Goal: Transaction & Acquisition: Purchase product/service

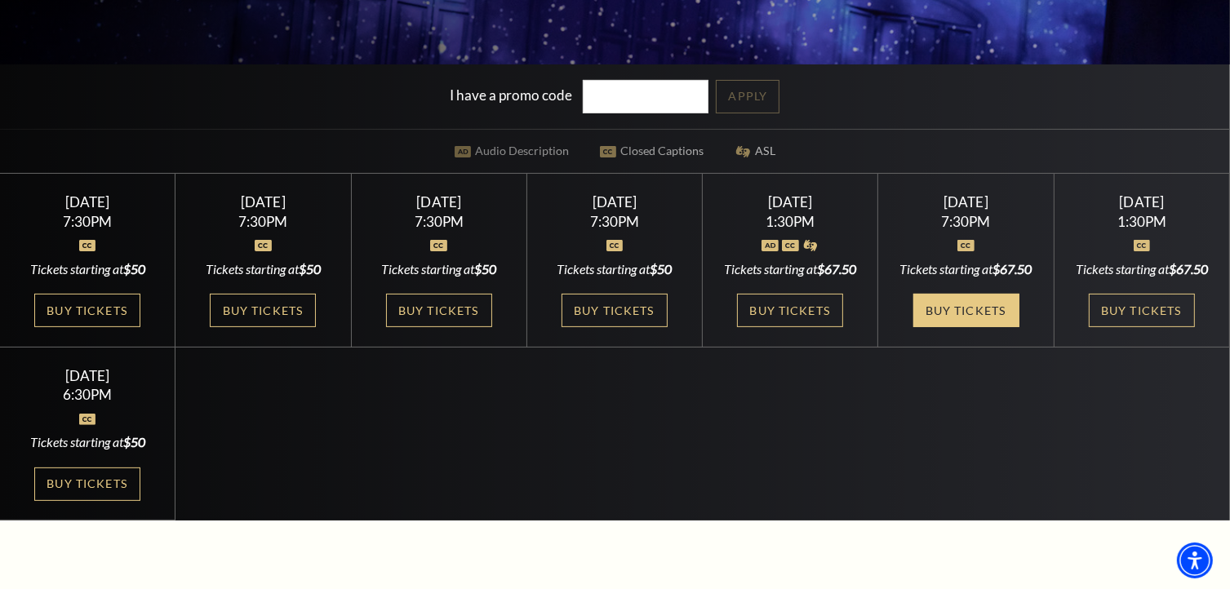
scroll to position [408, 0]
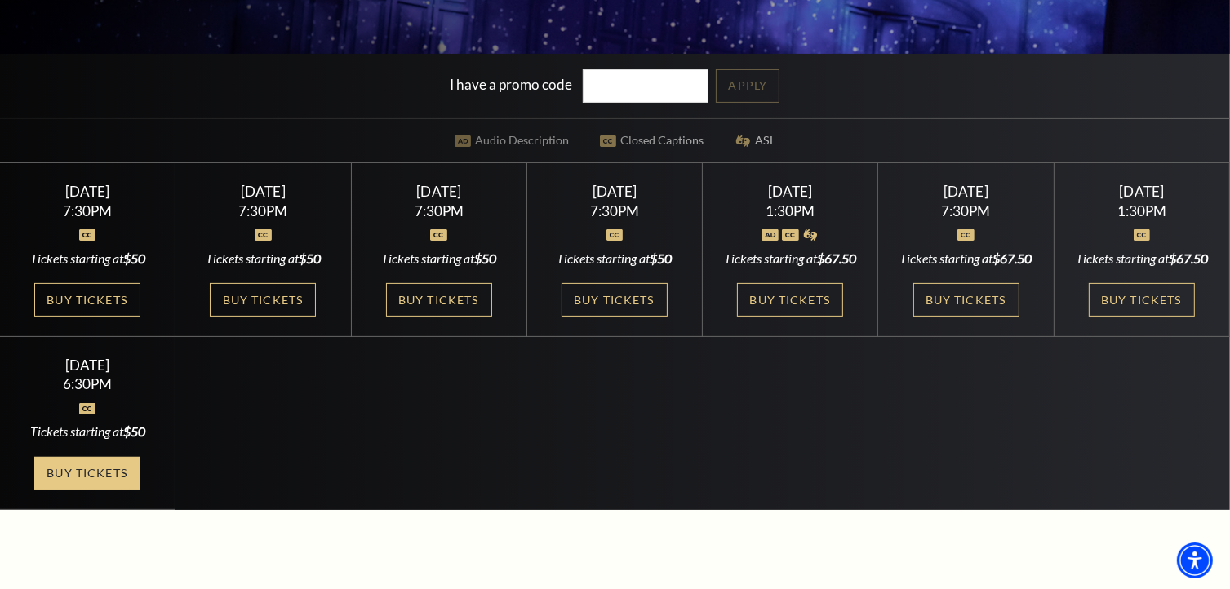
click at [66, 491] on link "Buy Tickets" at bounding box center [87, 473] width 106 height 33
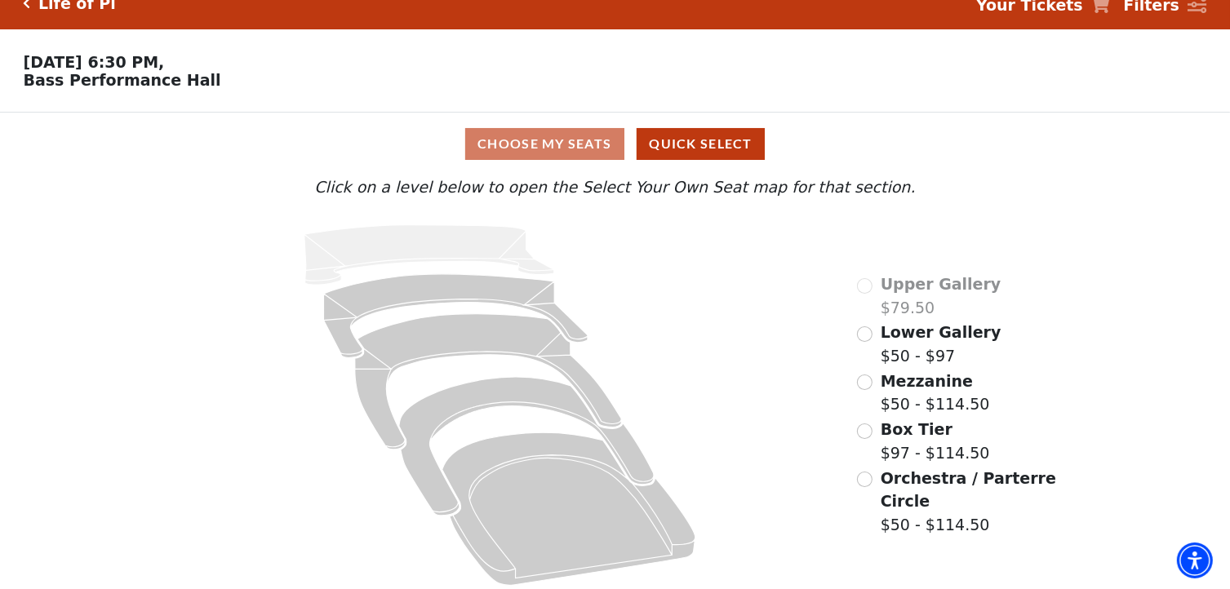
scroll to position [36, 0]
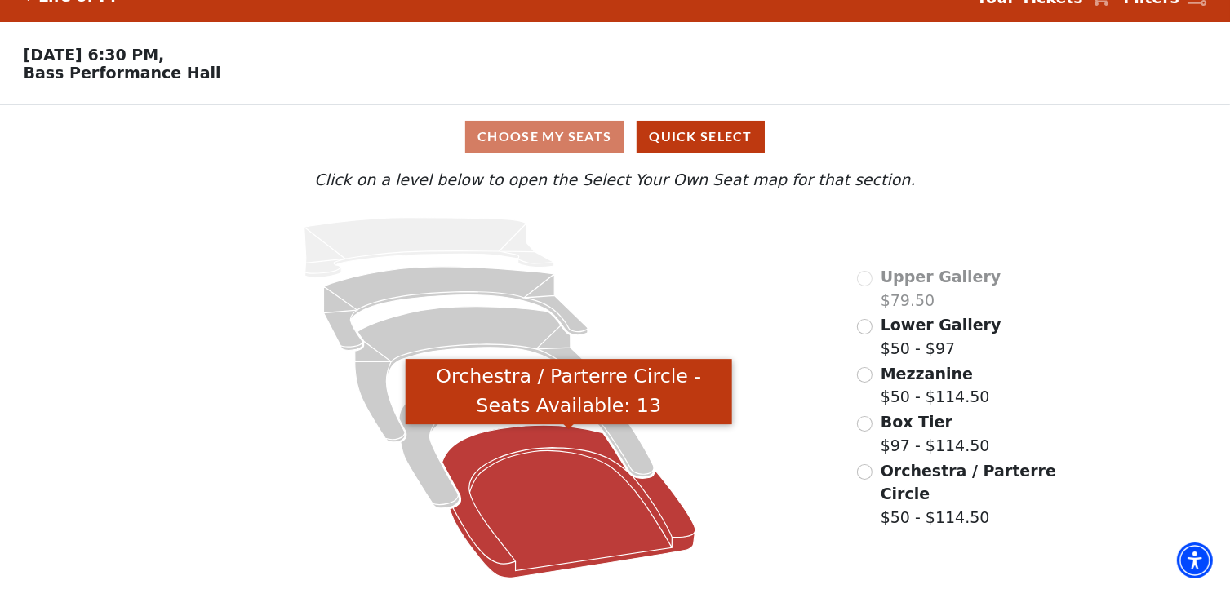
click at [535, 451] on icon "Orchestra / Parterre Circle - Seats Available: 13" at bounding box center [568, 502] width 253 height 153
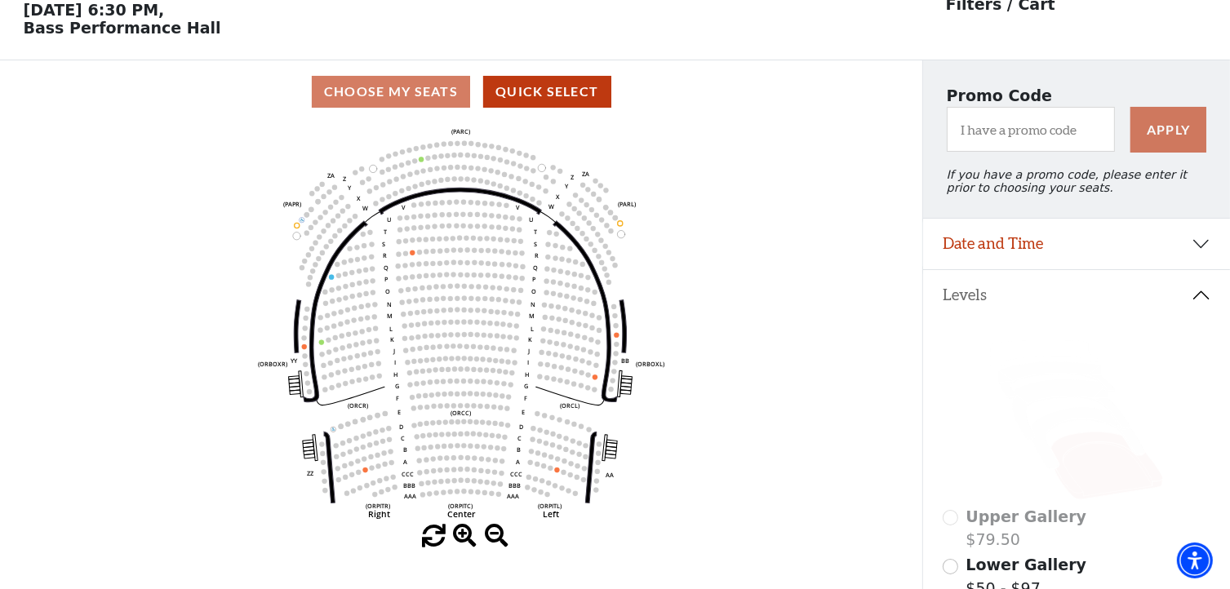
scroll to position [75, 0]
click at [1068, 424] on icon at bounding box center [1089, 438] width 113 height 61
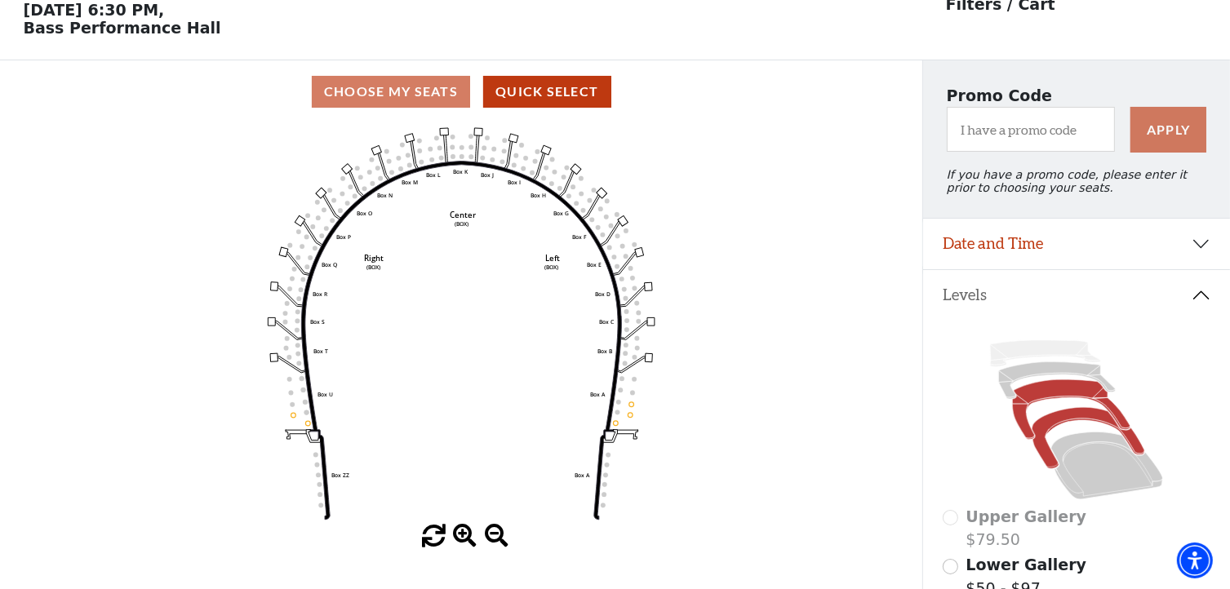
click at [1058, 402] on icon at bounding box center [1072, 410] width 118 height 60
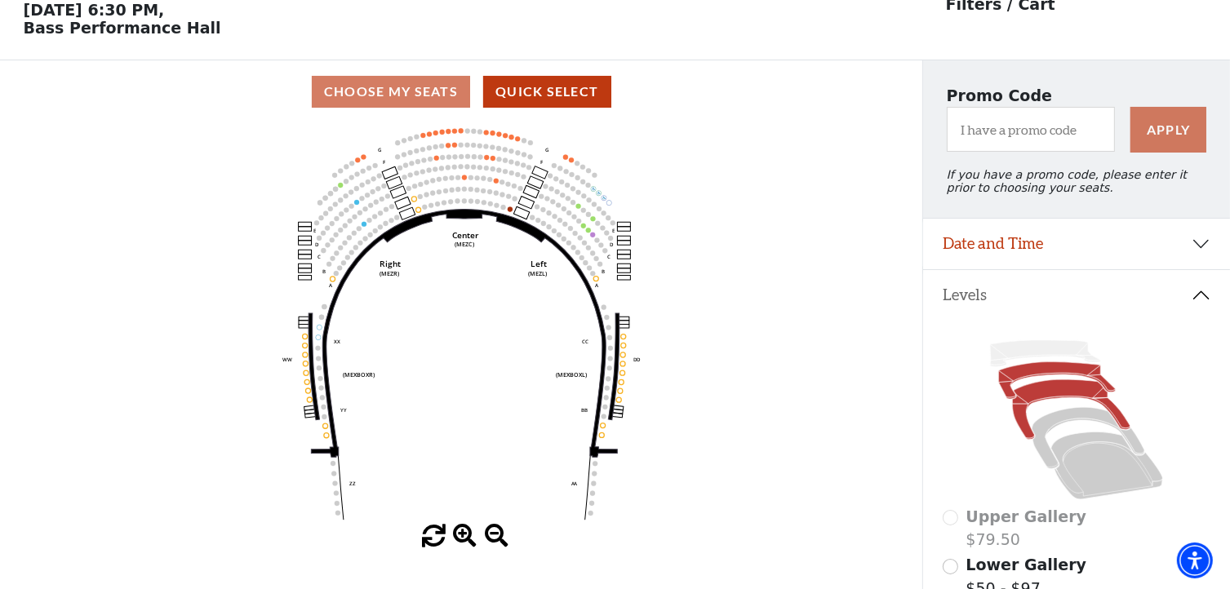
click at [1040, 380] on icon at bounding box center [1057, 380] width 117 height 37
